Goal: Navigation & Orientation: Find specific page/section

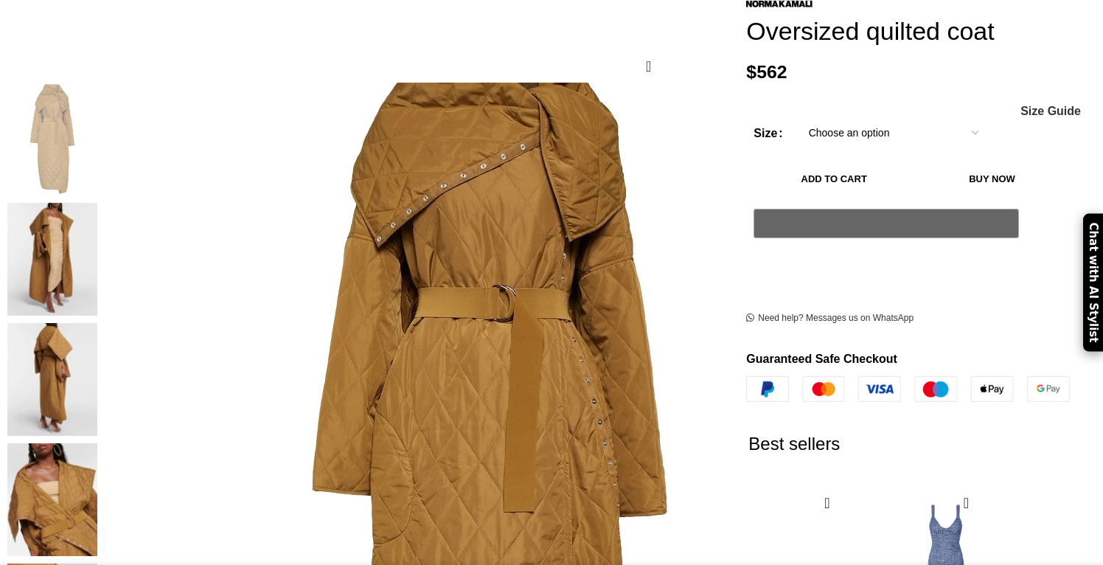
scroll to position [244, 0]
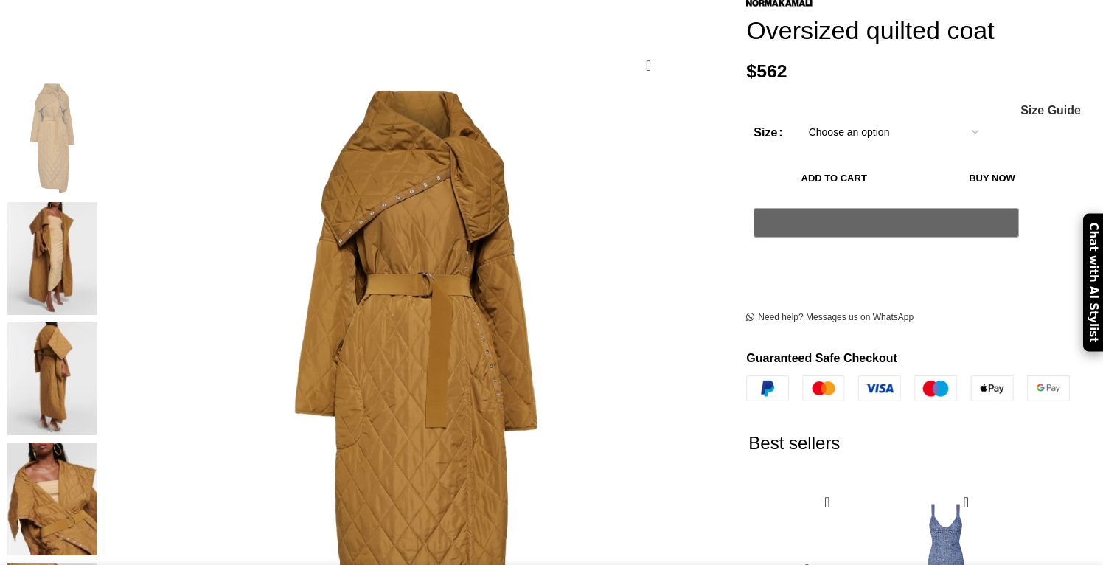
click at [97, 322] on img at bounding box center [52, 378] width 90 height 113
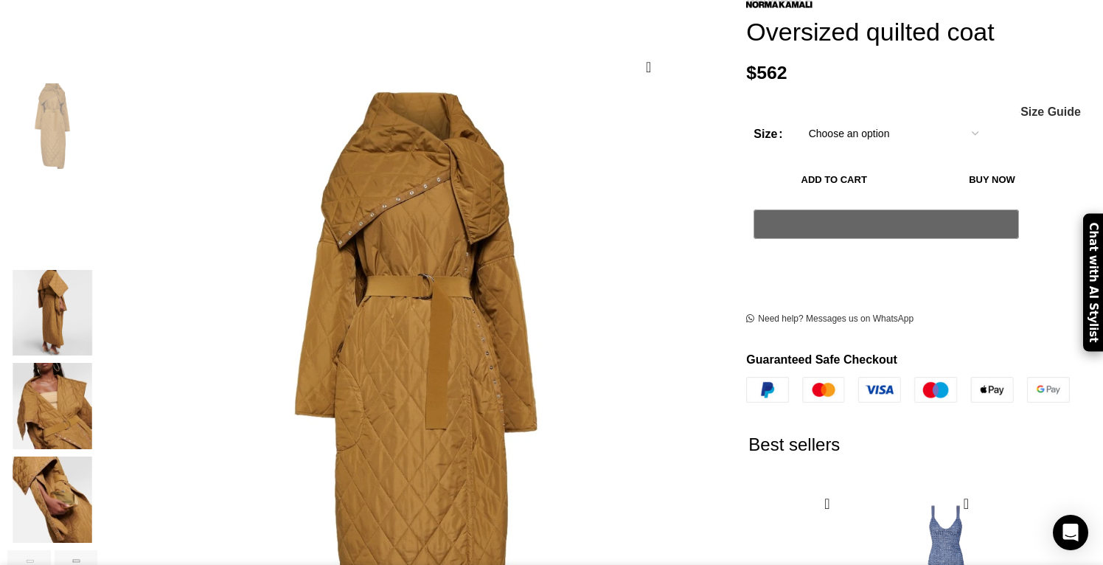
click at [97, 380] on img "4 / 6" at bounding box center [52, 406] width 90 height 86
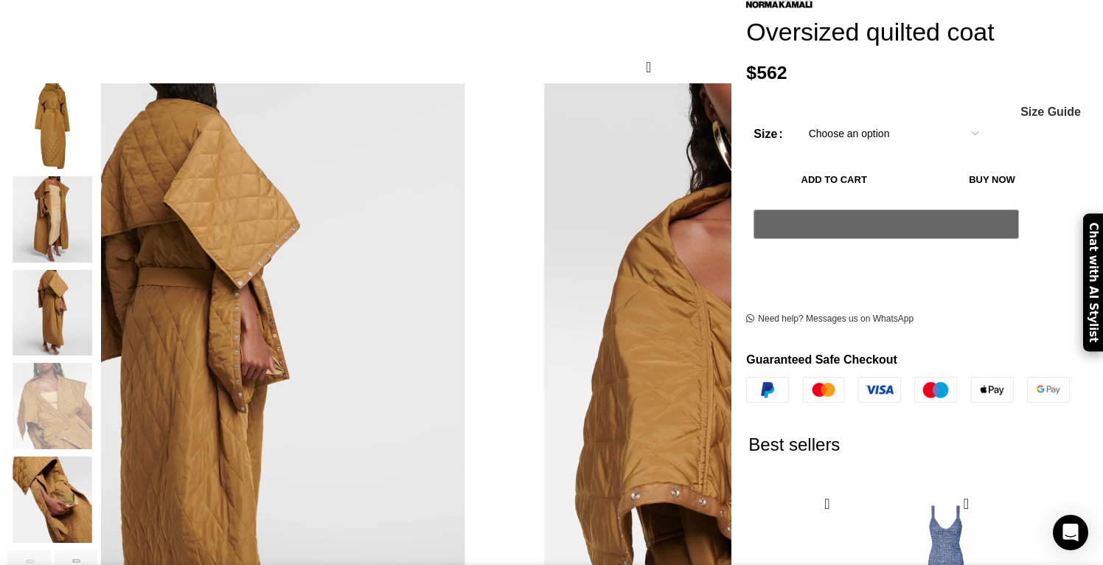
scroll to position [0, 155]
click at [97, 481] on img "5 / 6" at bounding box center [52, 499] width 90 height 86
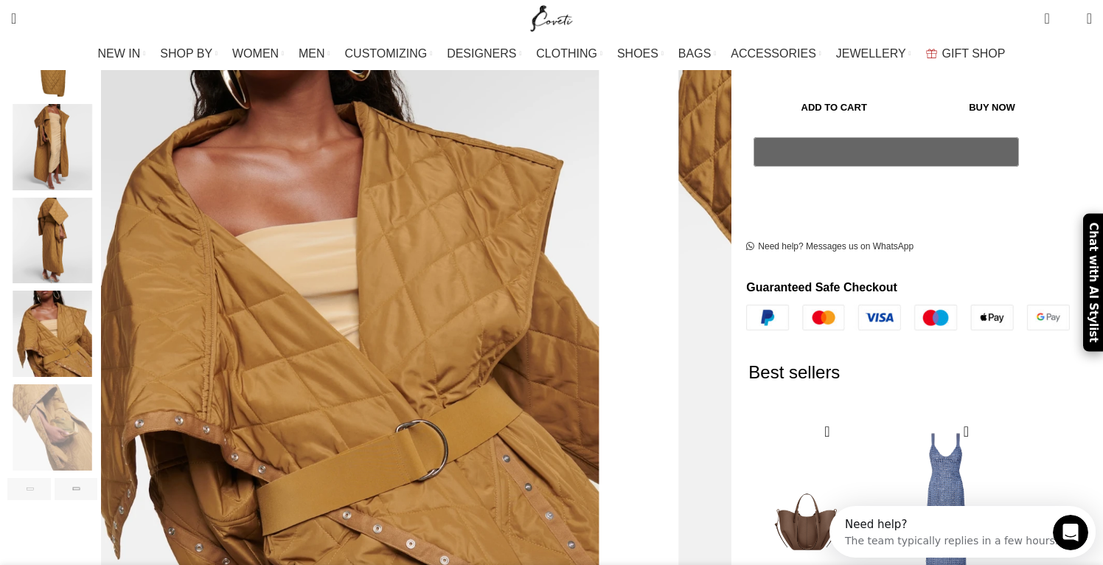
scroll to position [0, 0]
click at [98, 478] on div "Next slide" at bounding box center [76, 489] width 43 height 22
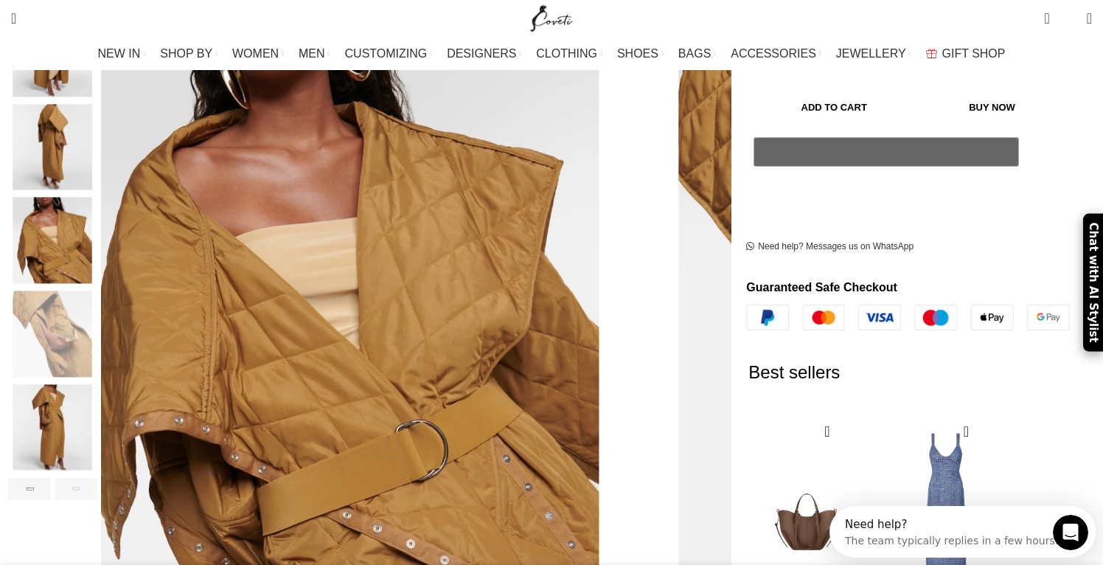
click at [97, 420] on img "6 / 6" at bounding box center [52, 427] width 90 height 86
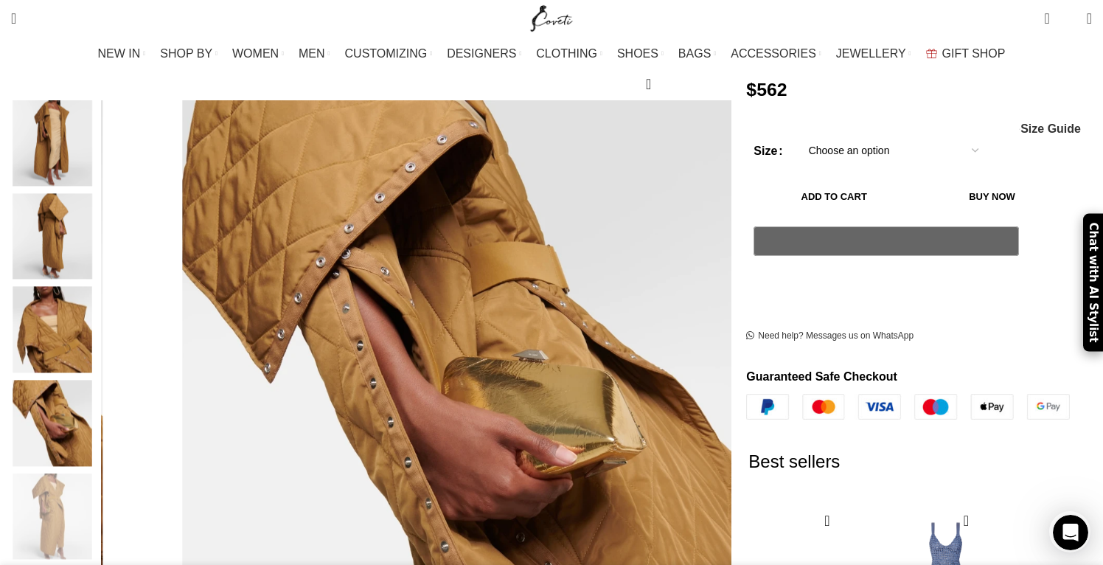
scroll to position [224, 0]
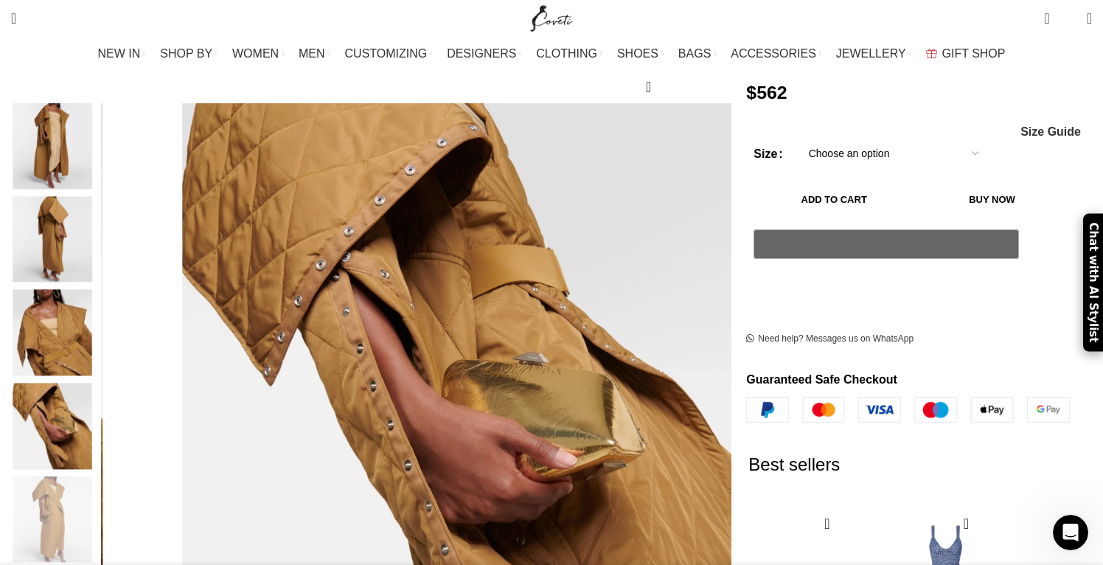
click at [97, 306] on img "4 / 6" at bounding box center [52, 333] width 90 height 86
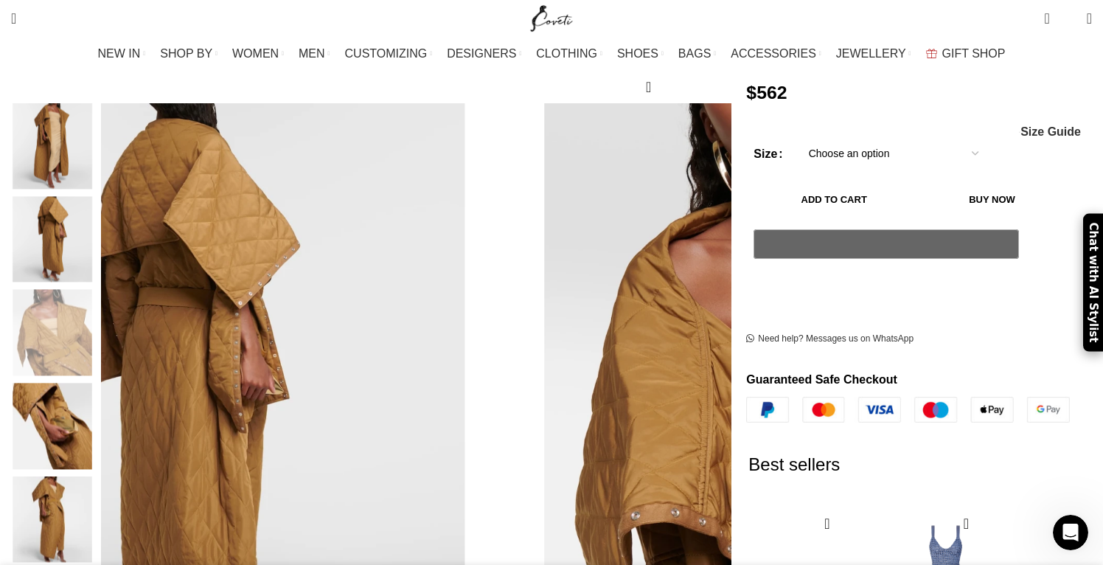
click at [97, 232] on img "3 / 6" at bounding box center [52, 239] width 90 height 86
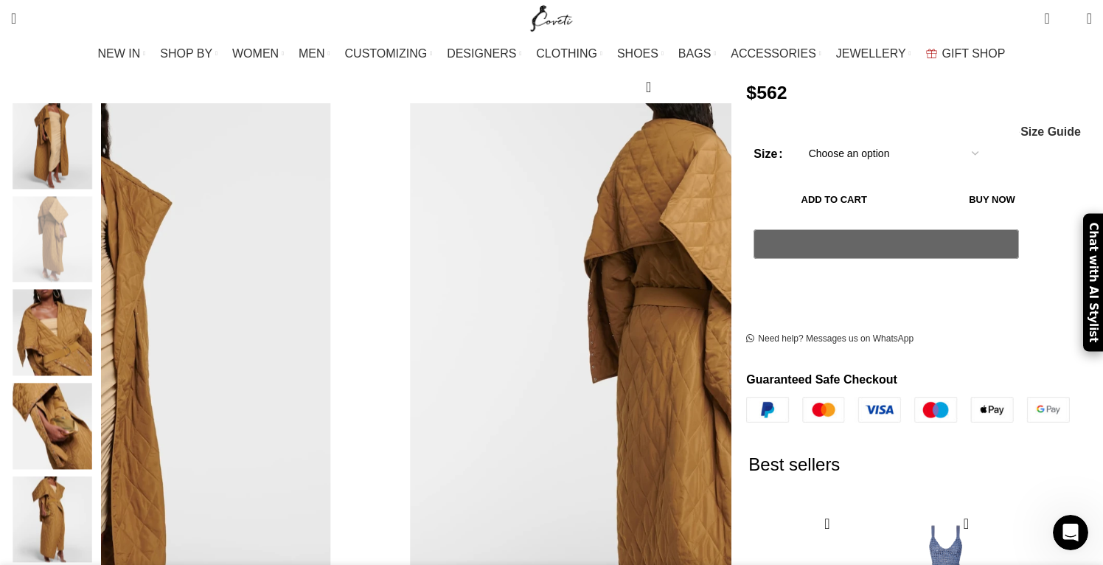
click at [97, 146] on img "2 / 6" at bounding box center [52, 146] width 90 height 86
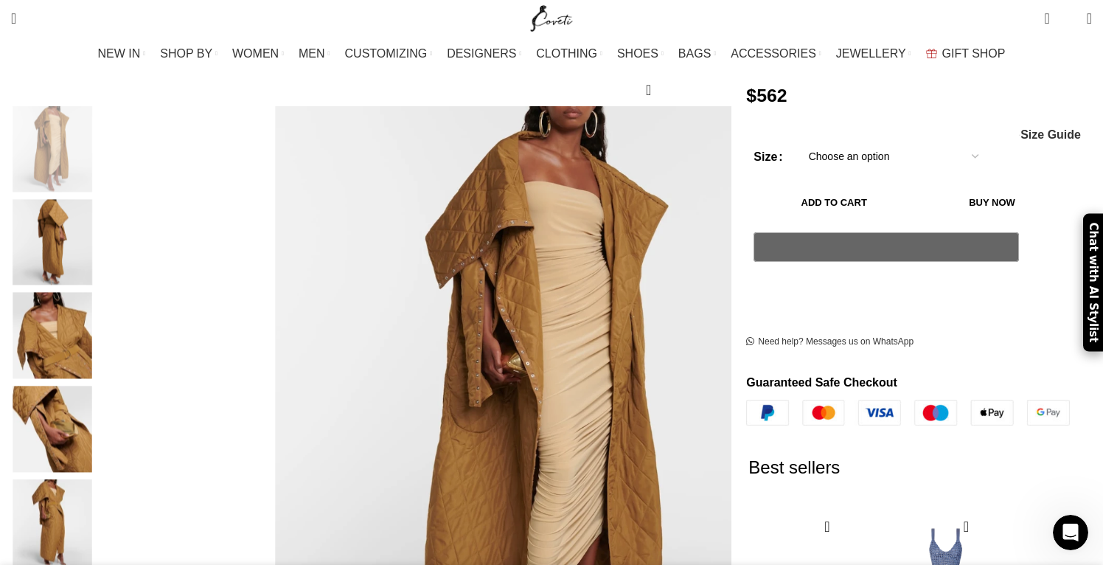
scroll to position [0, 465]
click at [97, 111] on img "2 / 6" at bounding box center [52, 149] width 90 height 86
click at [97, 203] on img "3 / 6" at bounding box center [52, 242] width 90 height 86
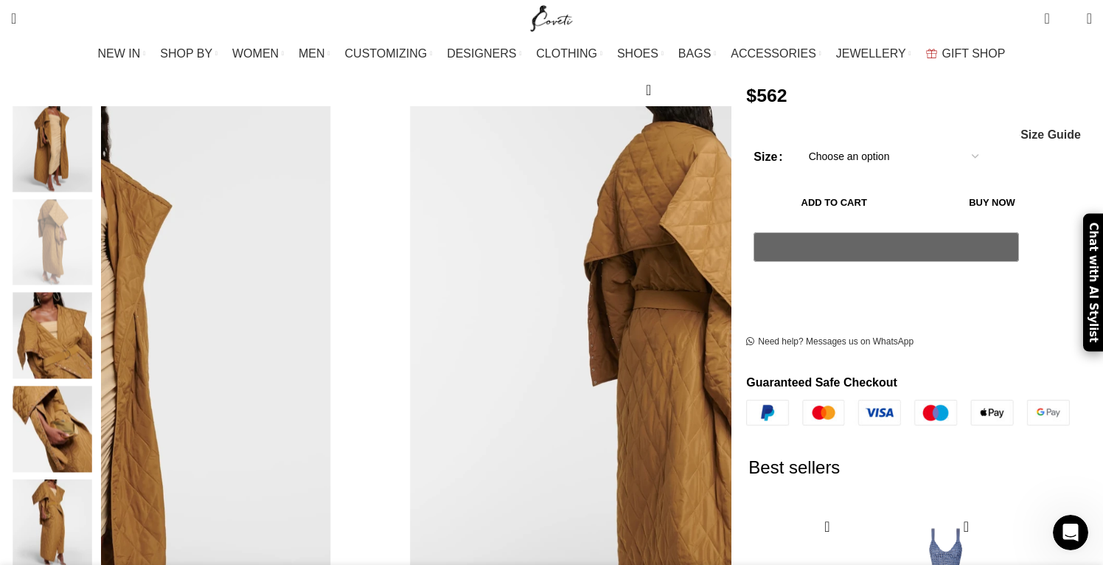
click at [97, 293] on img "4 / 6" at bounding box center [52, 336] width 90 height 86
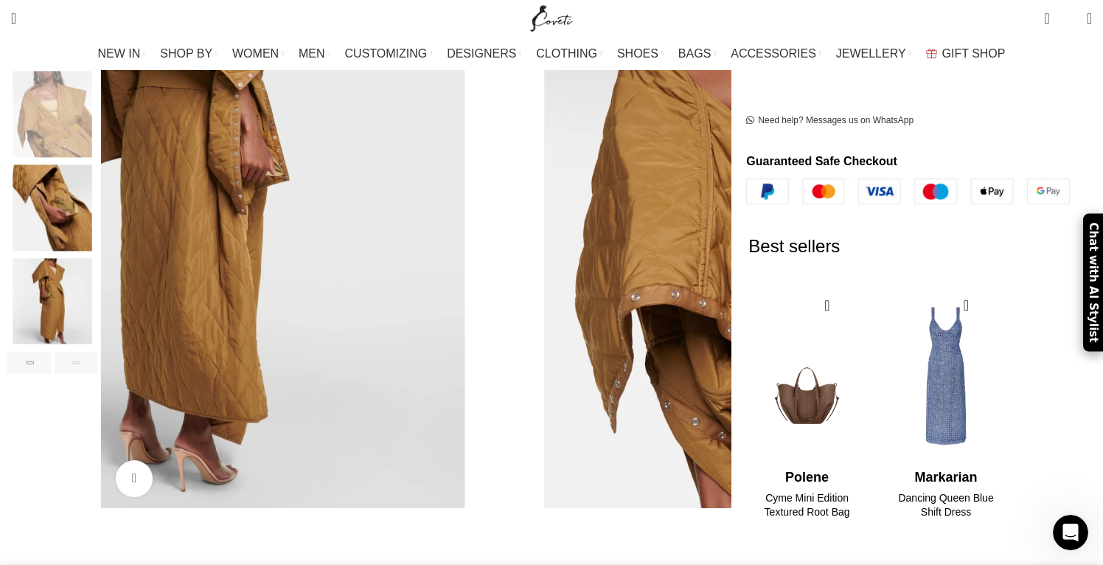
scroll to position [443, 0]
click at [98, 351] on div "Next slide" at bounding box center [76, 362] width 43 height 22
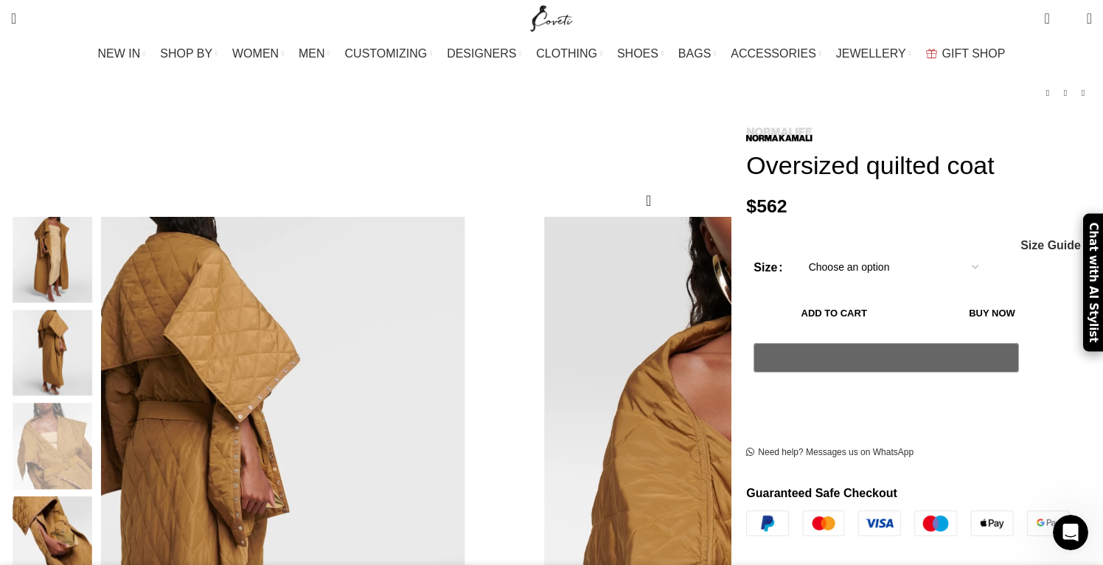
scroll to position [108, 0]
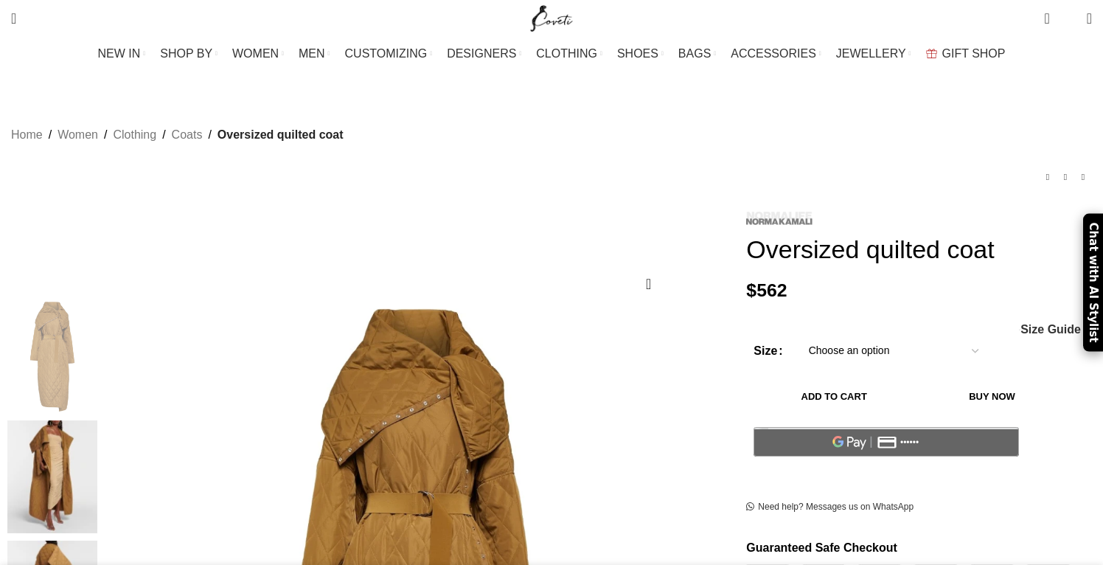
click at [759, 212] on img at bounding box center [779, 219] width 66 height 14
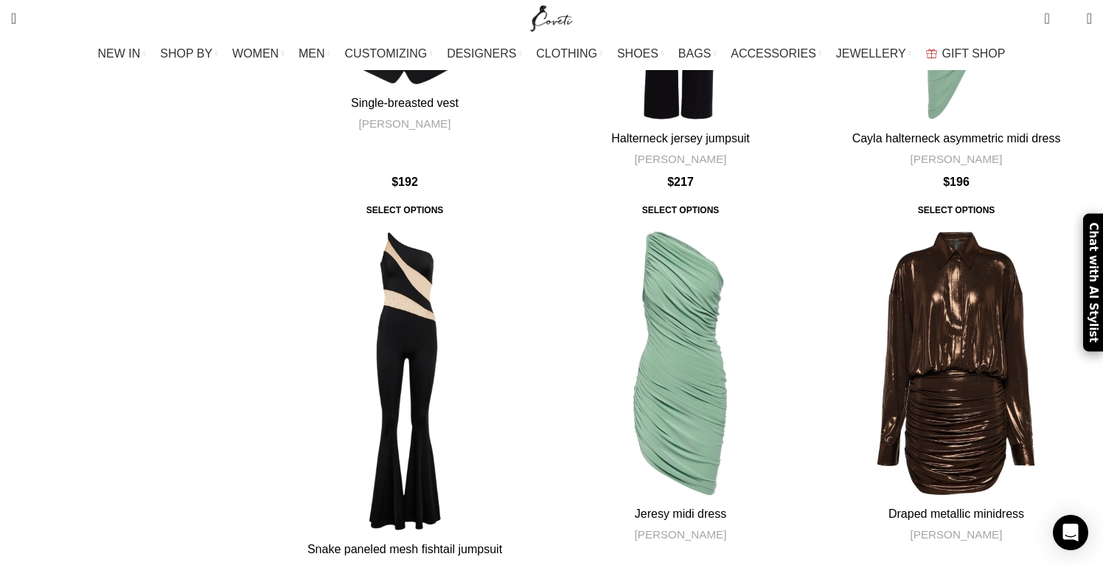
scroll to position [4878, 0]
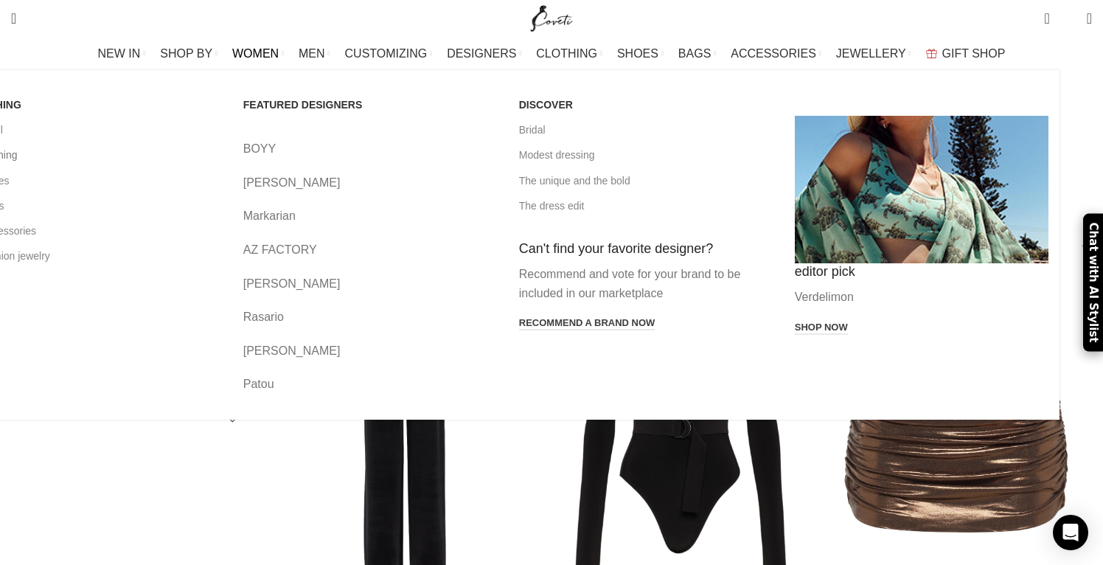
click at [132, 161] on link "All clothing" at bounding box center [95, 154] width 254 height 25
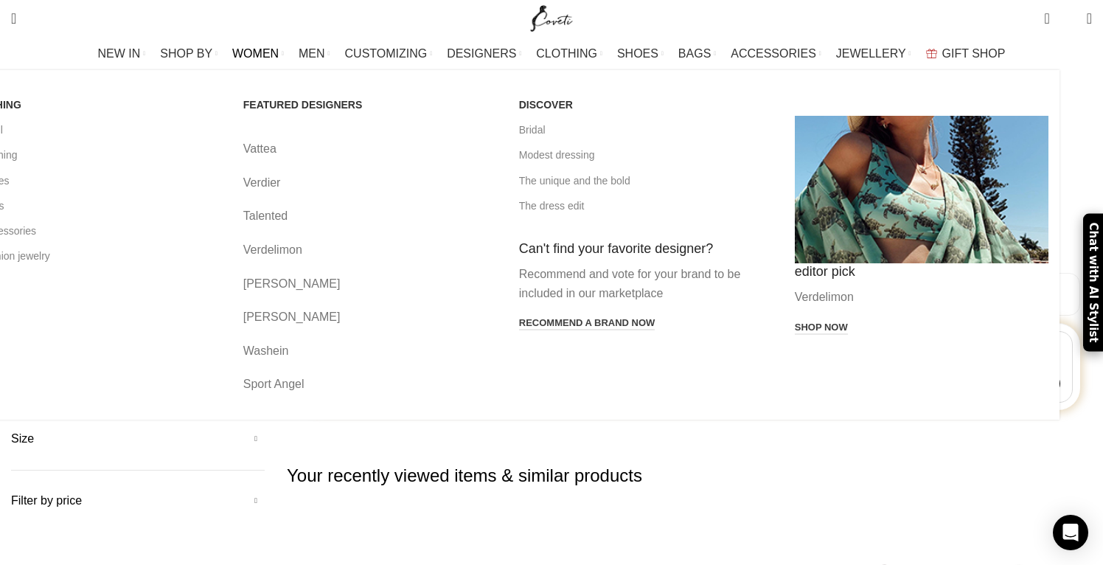
click at [284, 46] on link "WOMEN" at bounding box center [258, 53] width 52 height 29
